Goal: Navigation & Orientation: Find specific page/section

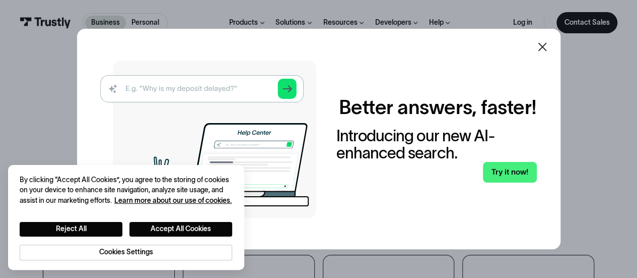
click at [547, 48] on icon at bounding box center [542, 47] width 9 height 9
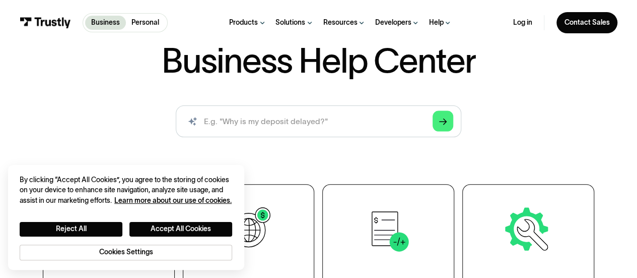
scroll to position [63, 0]
